Goal: Task Accomplishment & Management: Manage account settings

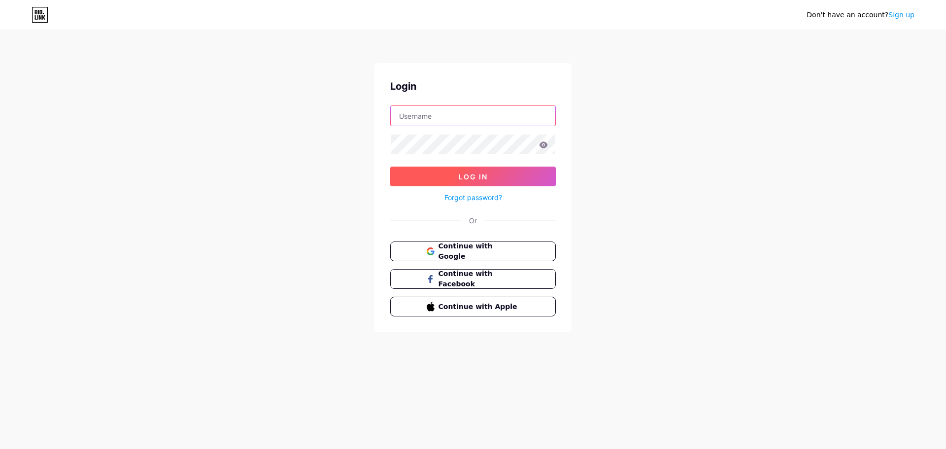
type input "[EMAIL_ADDRESS][DOMAIN_NAME]"
click at [472, 177] on span "Log In" at bounding box center [473, 176] width 29 height 8
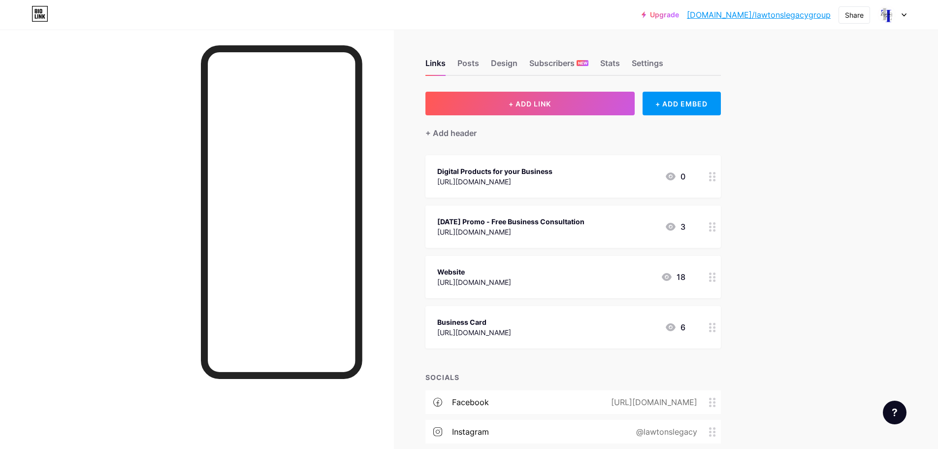
click at [905, 14] on icon at bounding box center [904, 14] width 5 height 3
click at [839, 112] on link "Account settings" at bounding box center [845, 112] width 122 height 27
click at [84, 186] on div at bounding box center [197, 254] width 394 height 449
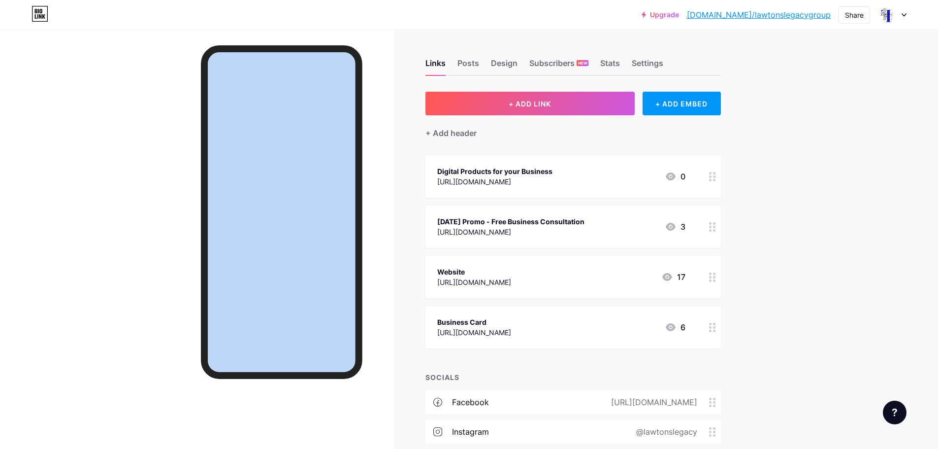
click at [84, 186] on div at bounding box center [197, 254] width 394 height 449
click at [107, 200] on div at bounding box center [197, 254] width 394 height 449
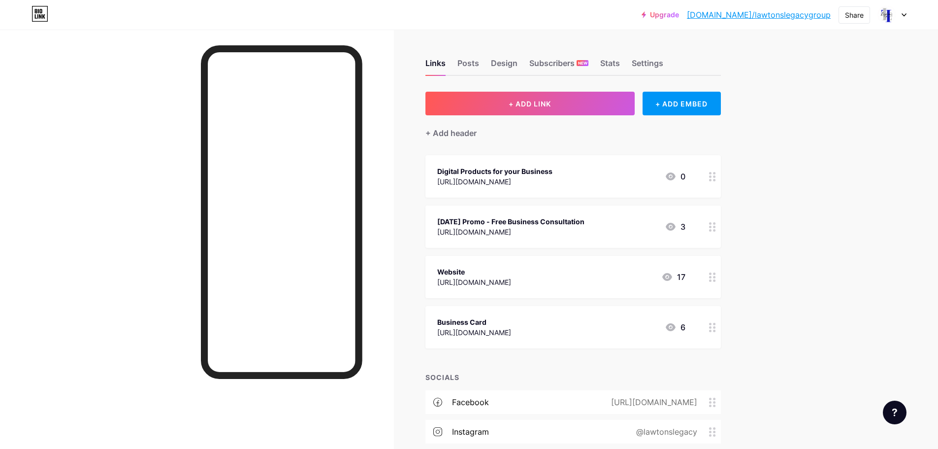
drag, startPoint x: 3, startPoint y: 3, endPoint x: 30, endPoint y: 254, distance: 251.7
click at [30, 254] on div at bounding box center [197, 254] width 394 height 449
click at [816, 101] on div "Upgrade [DOMAIN_NAME]/[PERSON_NAME]... [DOMAIN_NAME]/lawtonslegacygroup Share S…" at bounding box center [469, 290] width 938 height 581
